Goal: Information Seeking & Learning: Check status

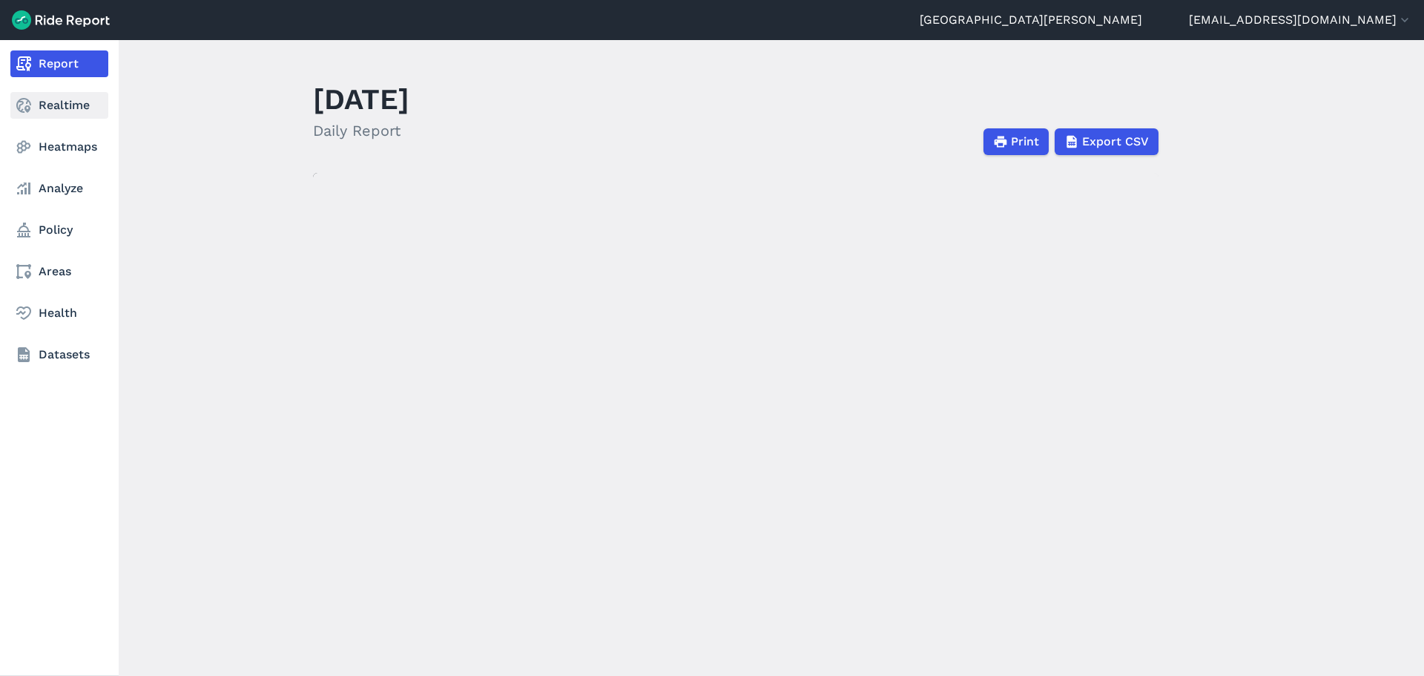
click at [58, 103] on link "Realtime" at bounding box center [59, 105] width 98 height 27
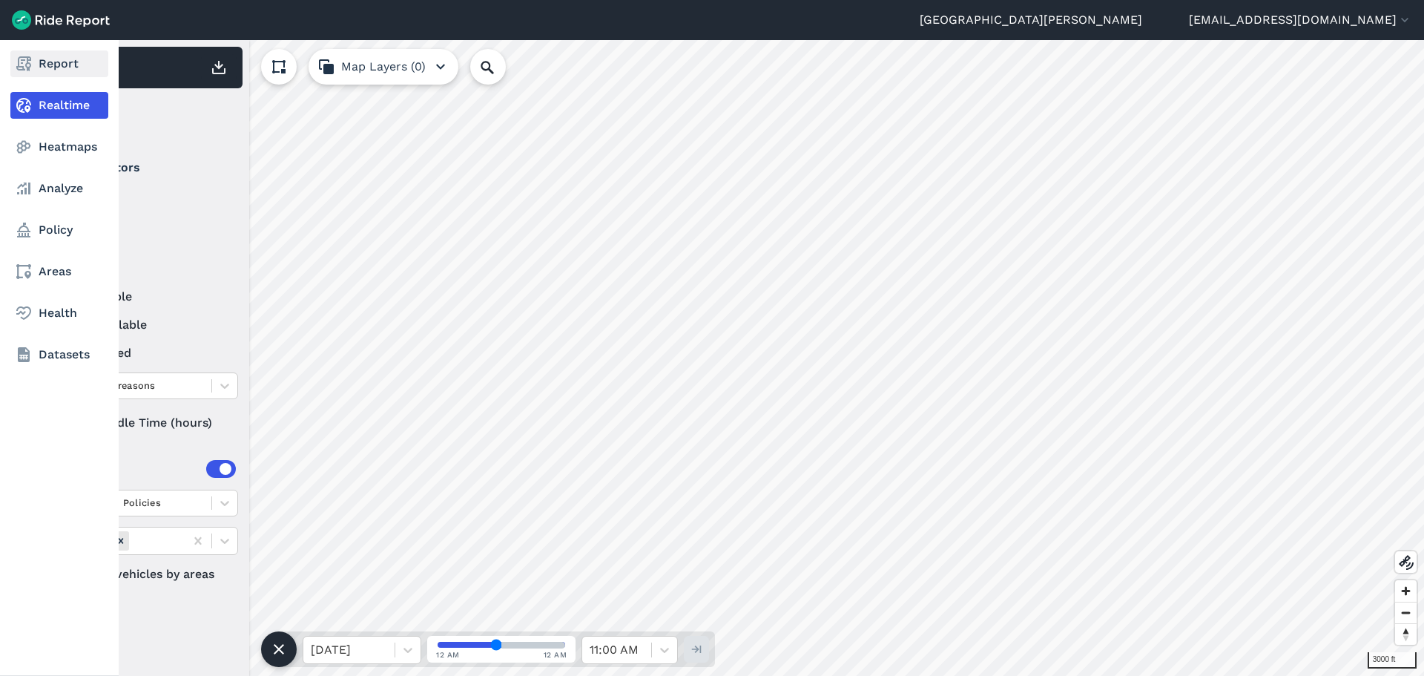
click at [72, 56] on link "Report" at bounding box center [59, 63] width 98 height 27
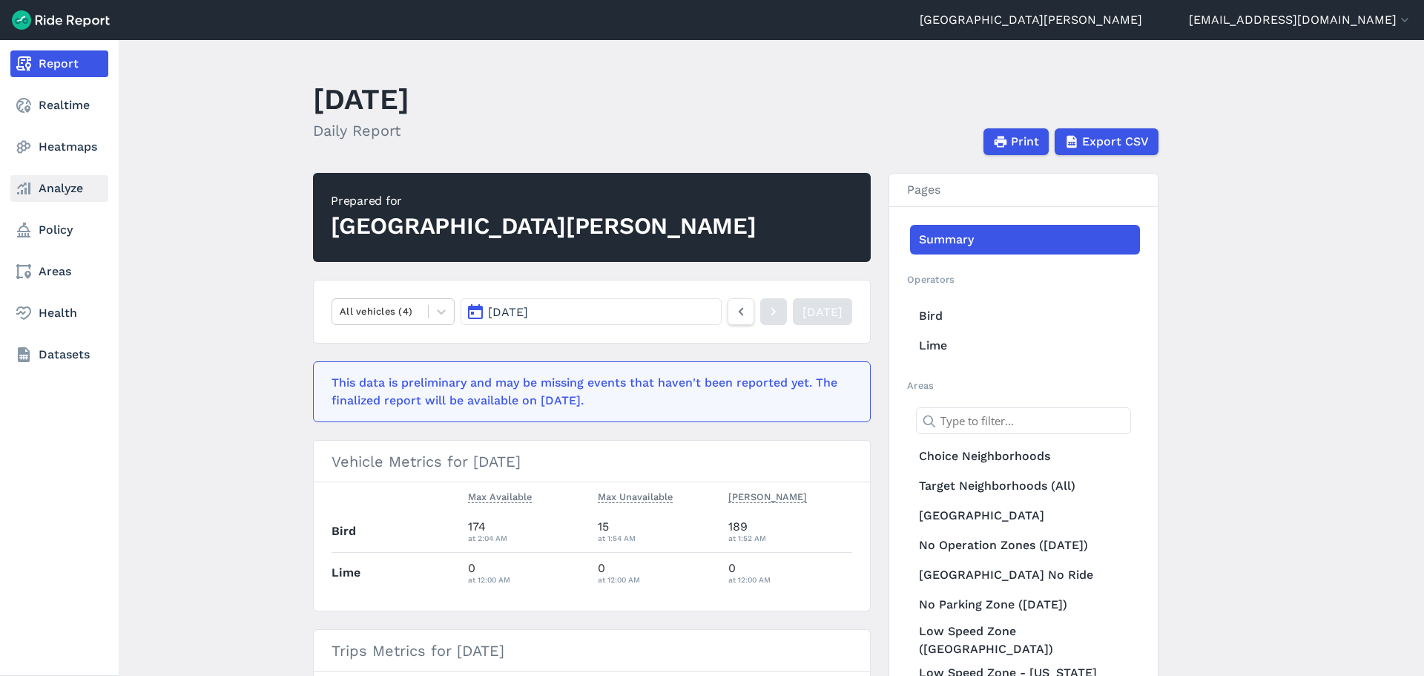
click at [74, 185] on link "Analyze" at bounding box center [59, 188] width 98 height 27
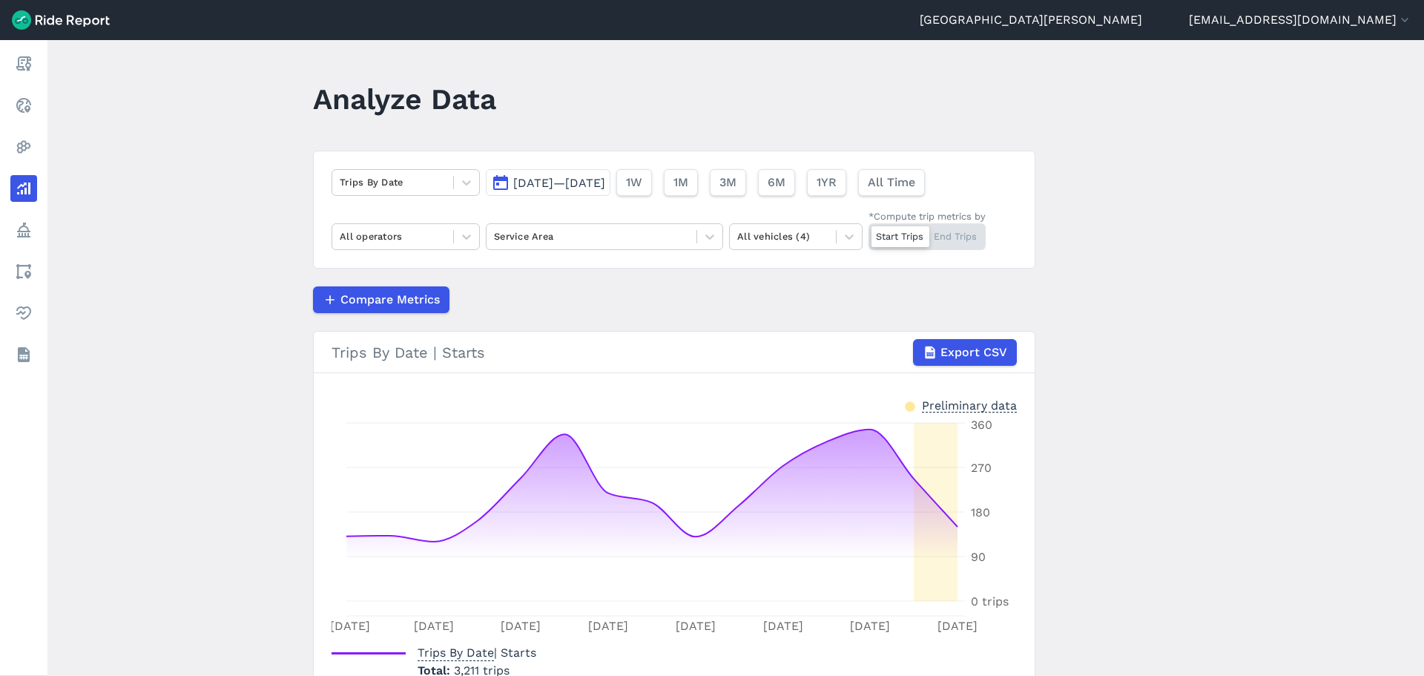
click at [610, 191] on button "[DATE]—[DATE]" at bounding box center [548, 182] width 125 height 27
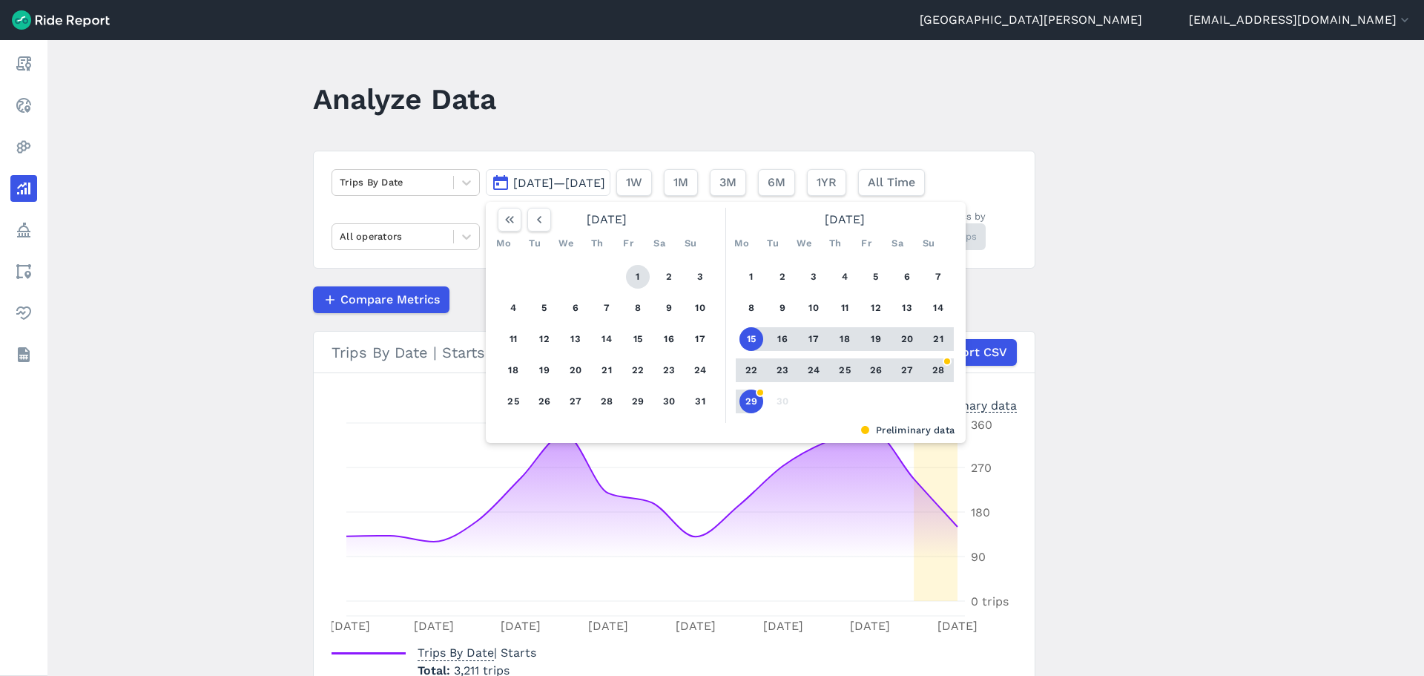
click at [639, 279] on button "1" at bounding box center [638, 277] width 24 height 24
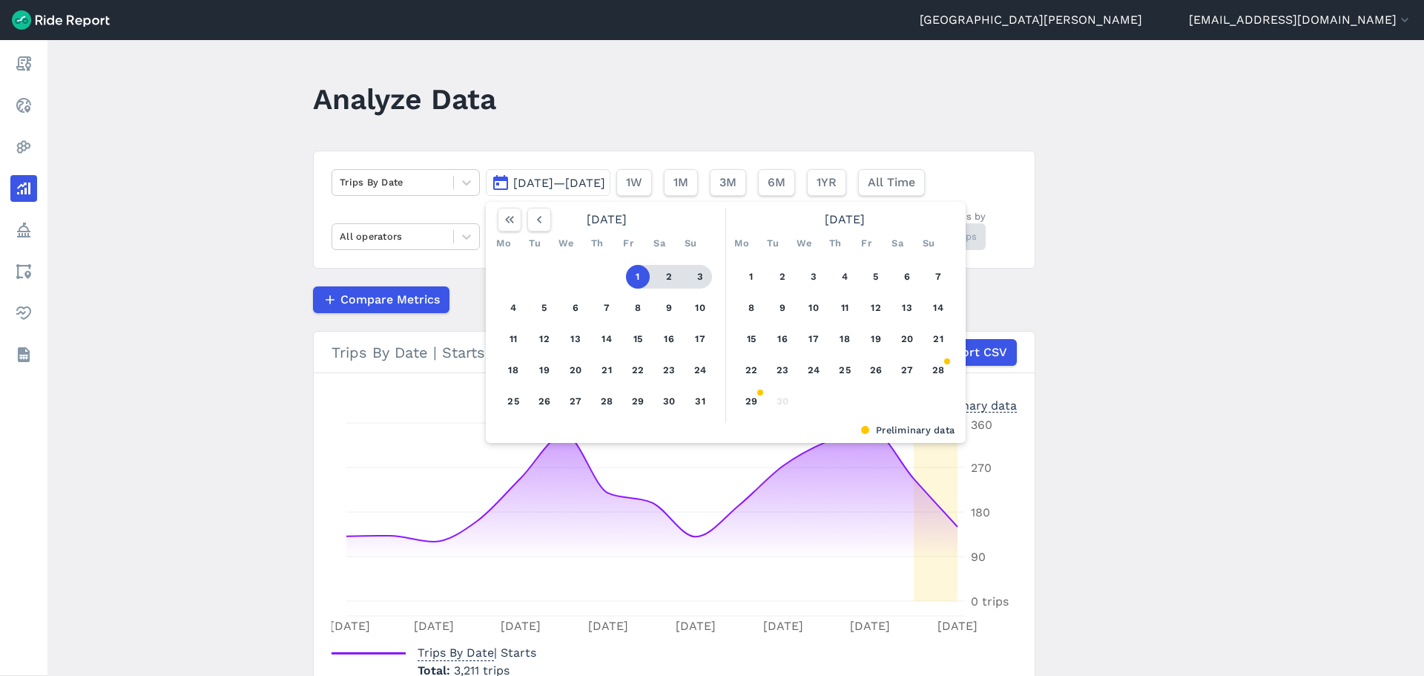
click at [1174, 267] on main "Analyze Data Trips By Date [DATE]—[DATE] [DATE] Mo Tu We Th Fr Sa Su 1 2 3 4 5 …" at bounding box center [735, 358] width 1377 height 636
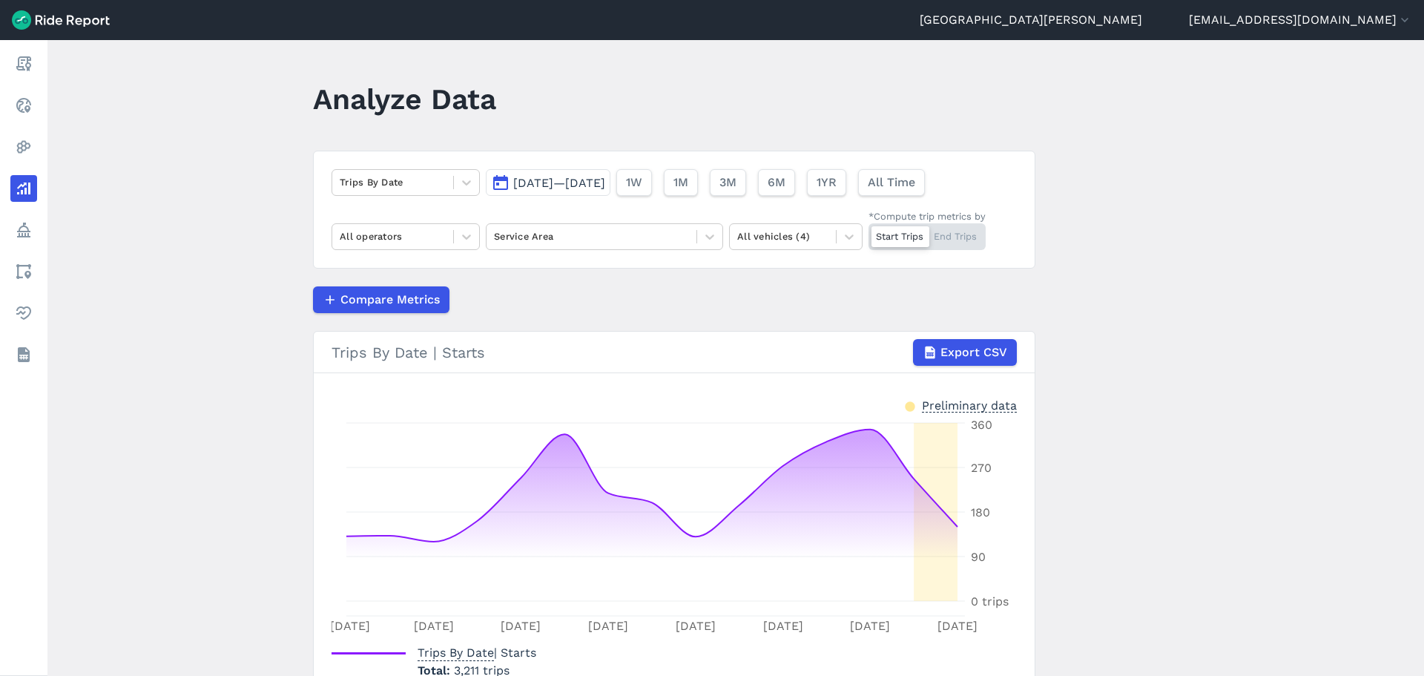
click at [607, 174] on button "[DATE]—[DATE]" at bounding box center [548, 182] width 125 height 27
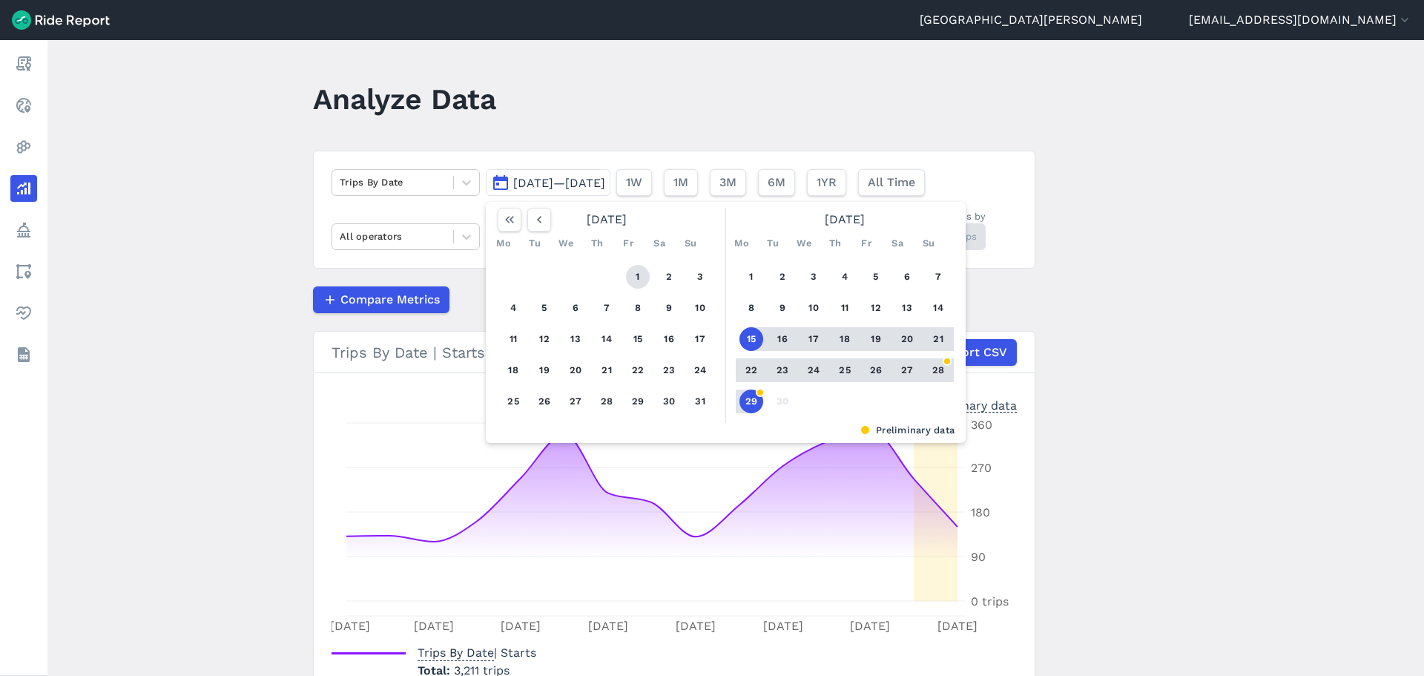
click at [635, 268] on button "1" at bounding box center [638, 277] width 24 height 24
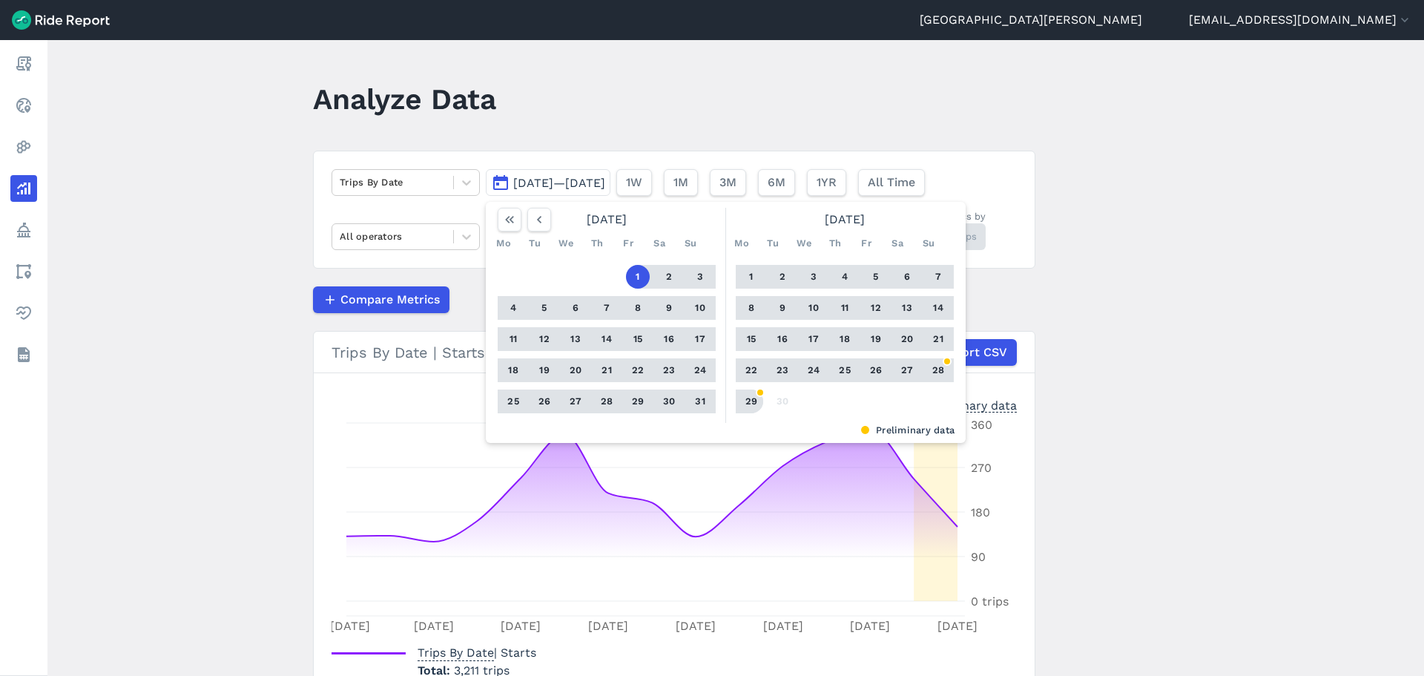
click at [750, 390] on button "29" at bounding box center [751, 401] width 24 height 24
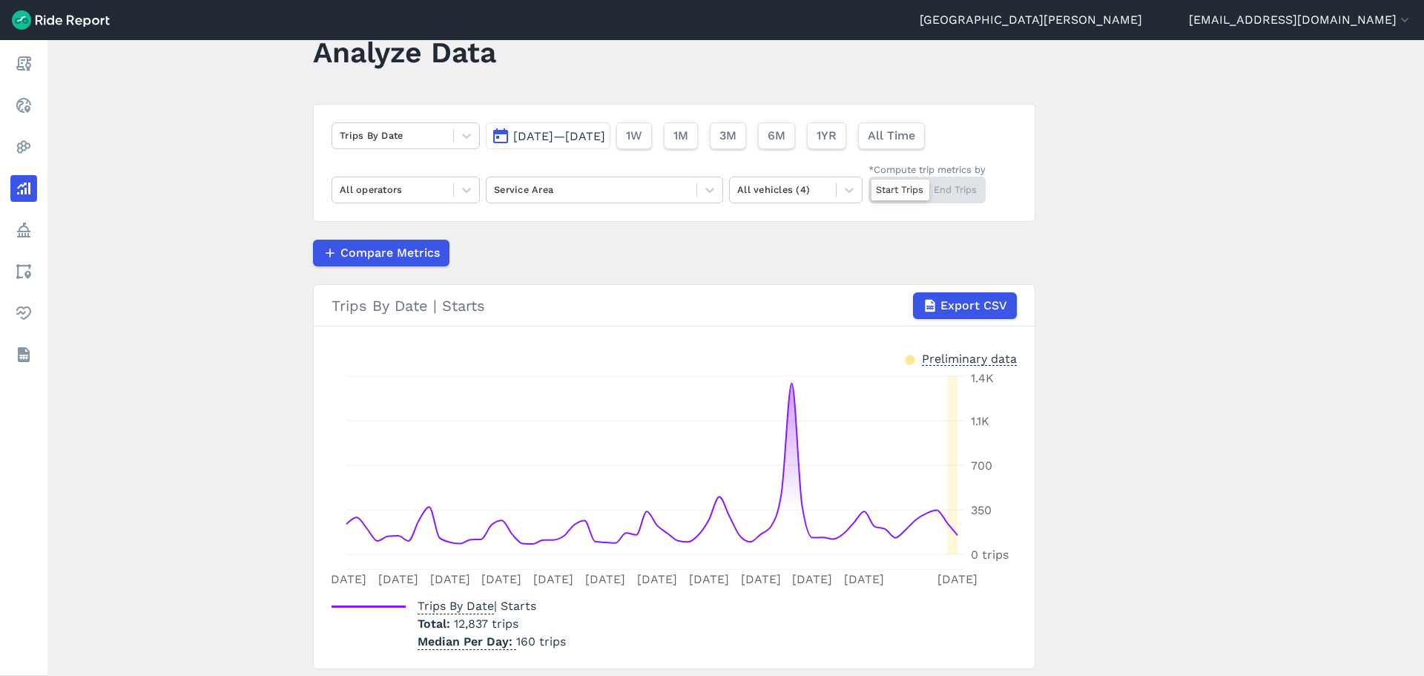
scroll to position [93, 0]
